Goal: Navigation & Orientation: Find specific page/section

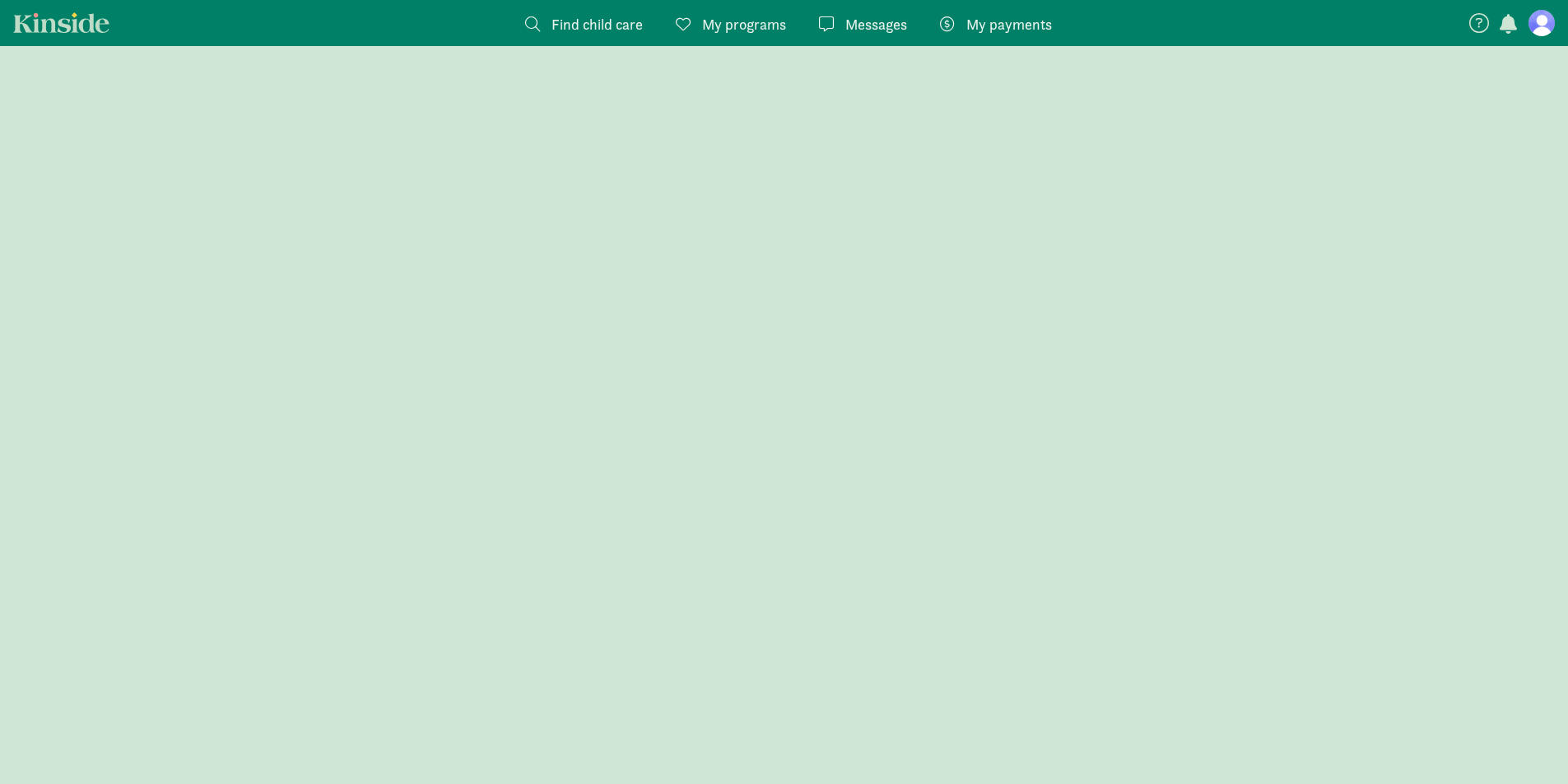
scroll to position [1131, 0]
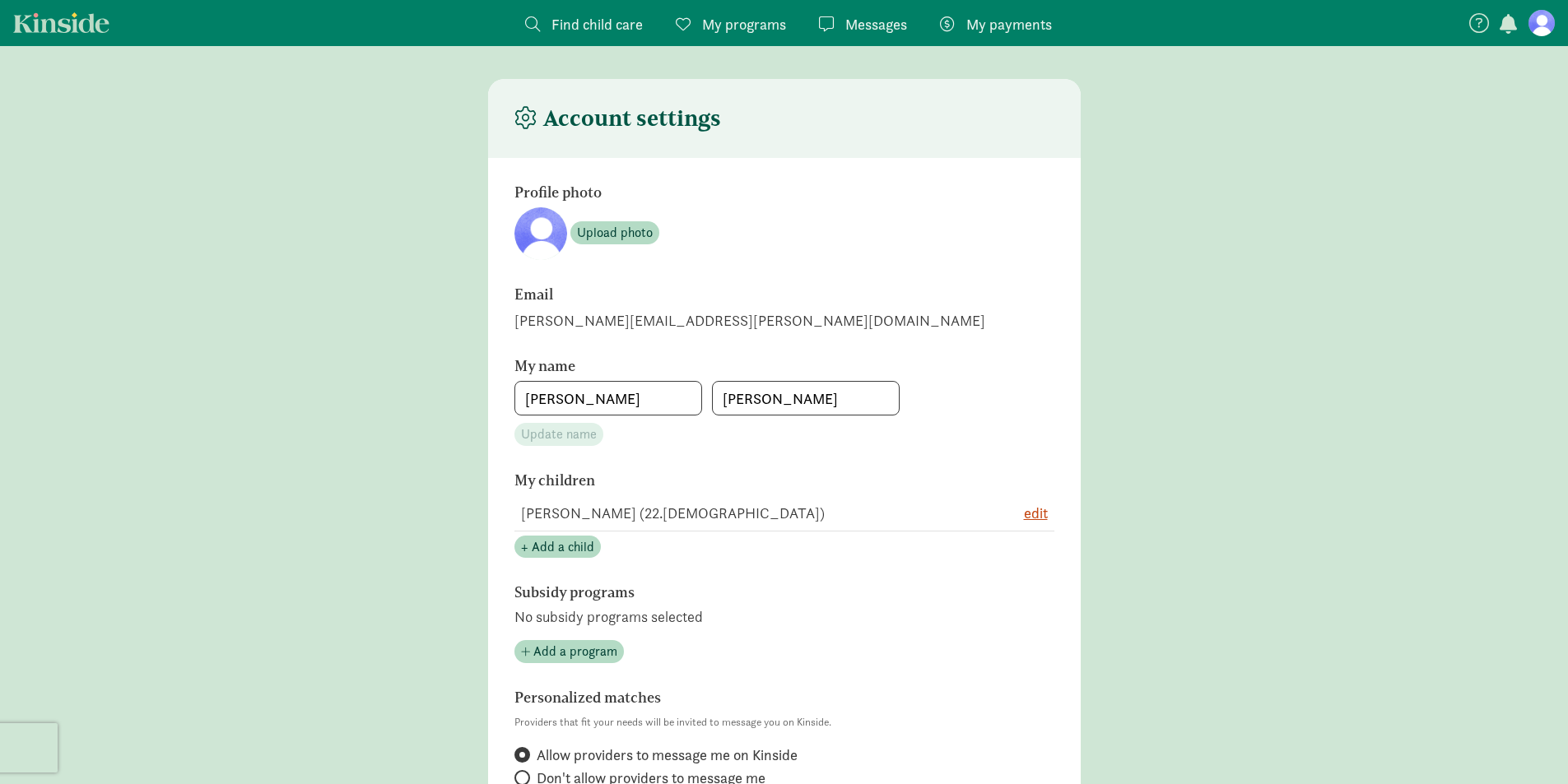
click at [1533, 25] on figure at bounding box center [1542, 23] width 26 height 26
click at [1546, 19] on figure at bounding box center [1542, 23] width 26 height 26
click at [1029, 16] on span "My payments" at bounding box center [1009, 25] width 86 height 23
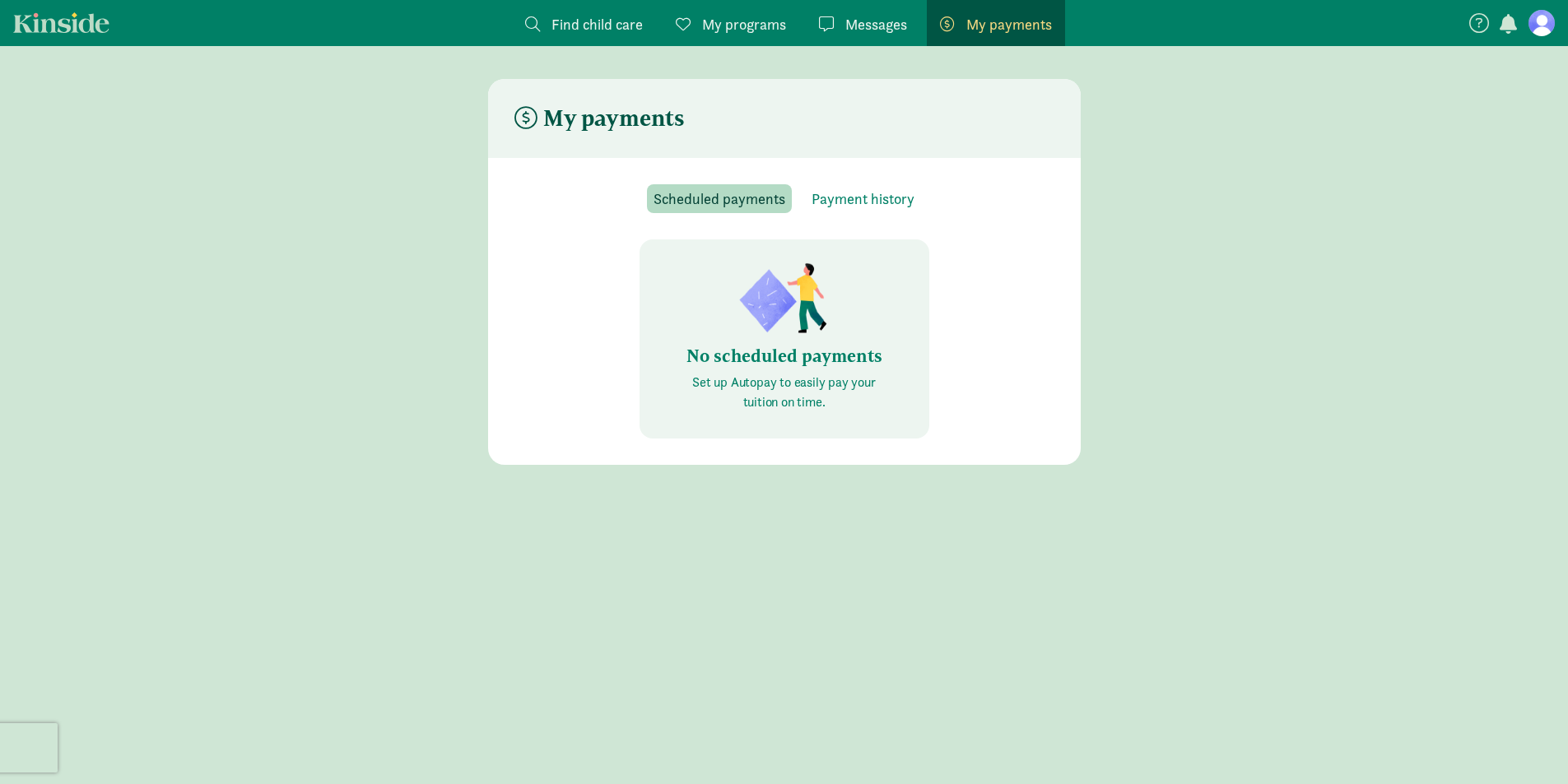
click at [891, 25] on span "Messages" at bounding box center [876, 25] width 61 height 23
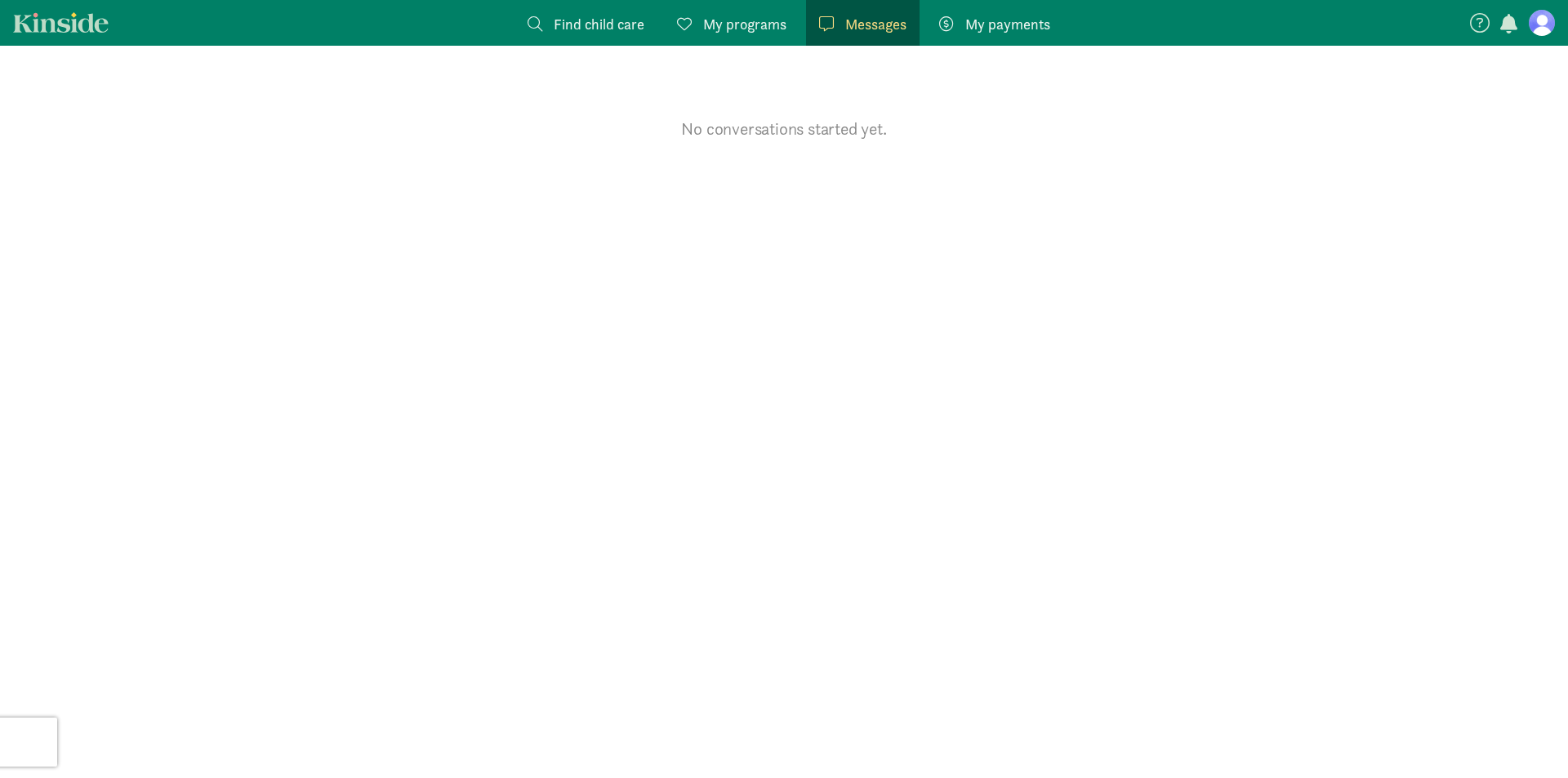
click at [748, 28] on span "My programs" at bounding box center [745, 24] width 83 height 22
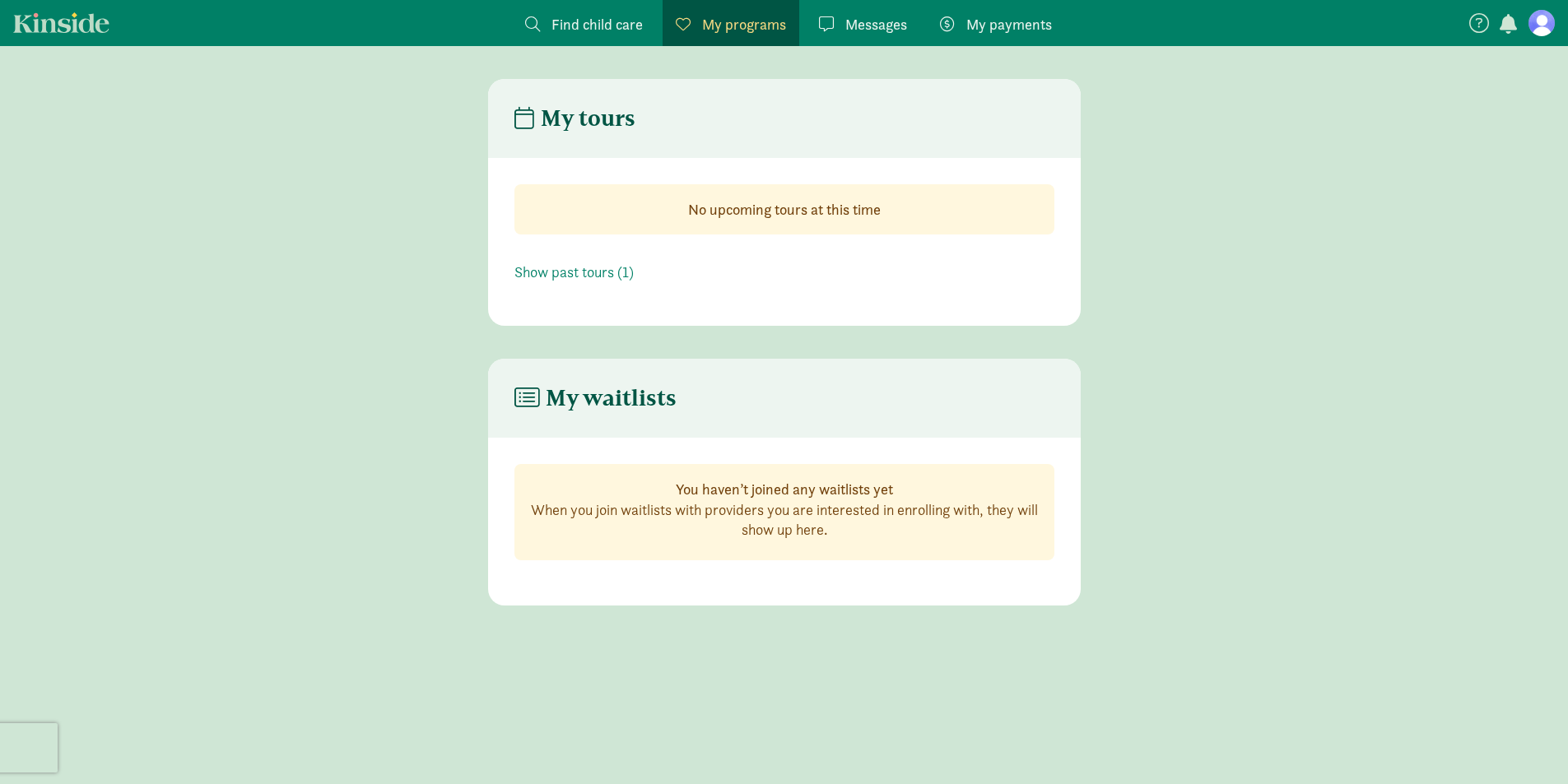
click at [591, 23] on span "Find child care" at bounding box center [597, 25] width 92 height 23
